Goal: Task Accomplishment & Management: Use online tool/utility

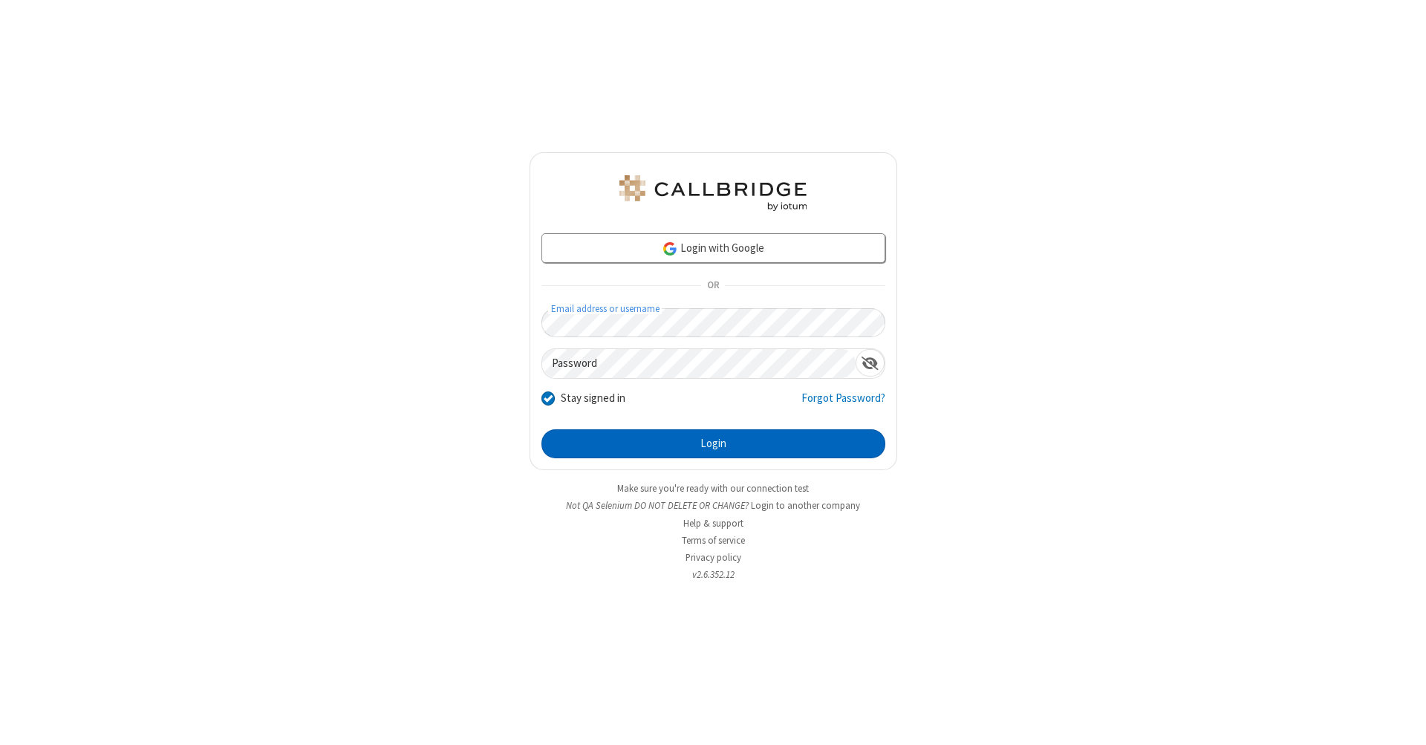
click at [713, 444] on button "Login" at bounding box center [713, 444] width 344 height 30
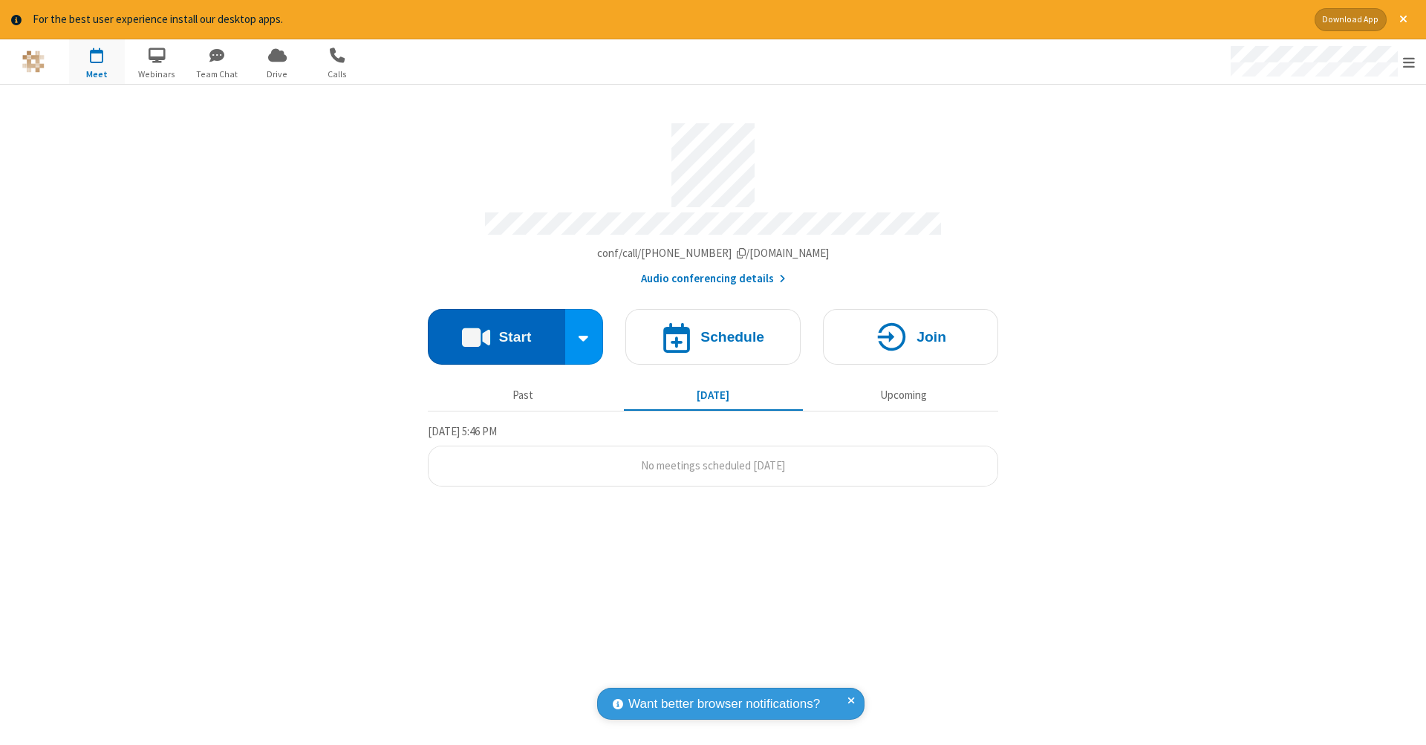
click at [496, 329] on button "Start" at bounding box center [496, 337] width 137 height 56
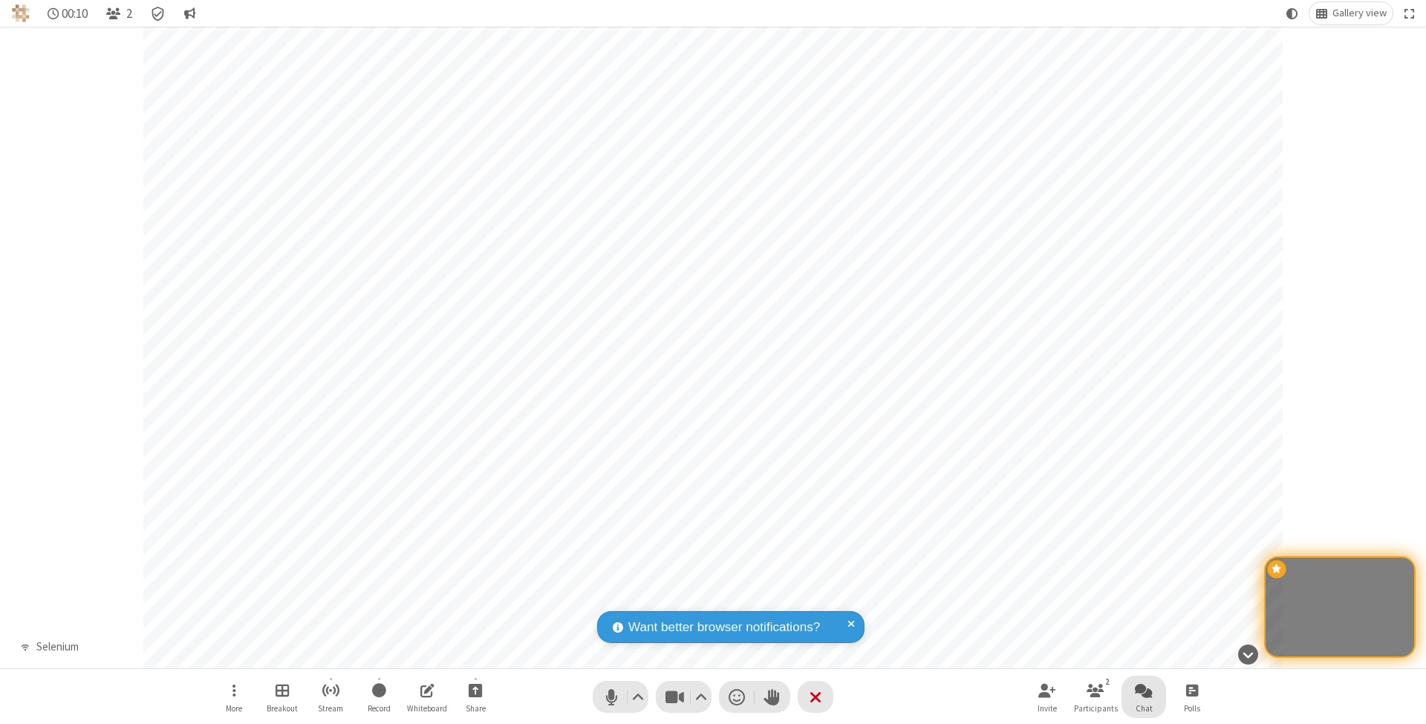
click at [1143, 690] on span "Open chat" at bounding box center [1144, 690] width 18 height 19
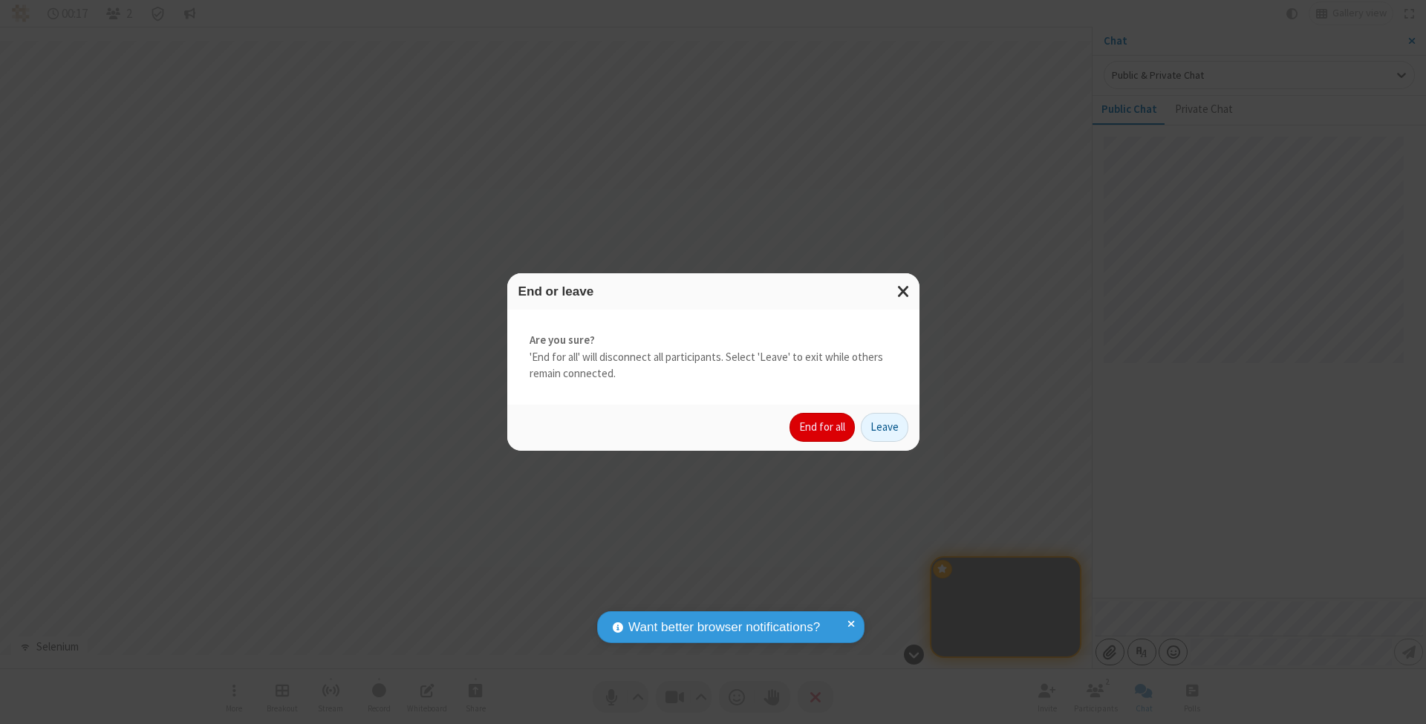
click at [823, 426] on button "End for all" at bounding box center [821, 428] width 65 height 30
